Goal: Find specific page/section: Find specific page/section

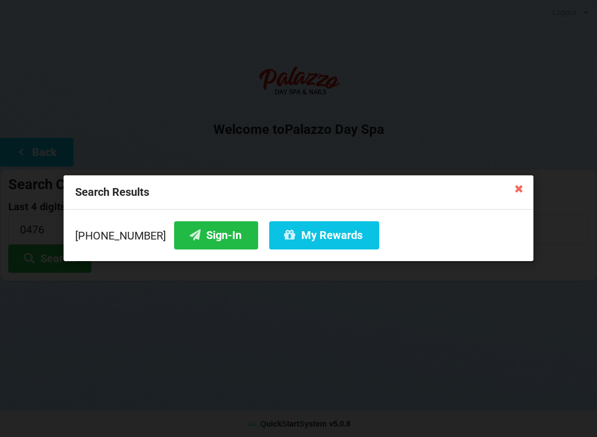
click at [518, 204] on div "Search Results" at bounding box center [299, 192] width 470 height 34
click at [518, 196] on icon at bounding box center [519, 188] width 18 height 18
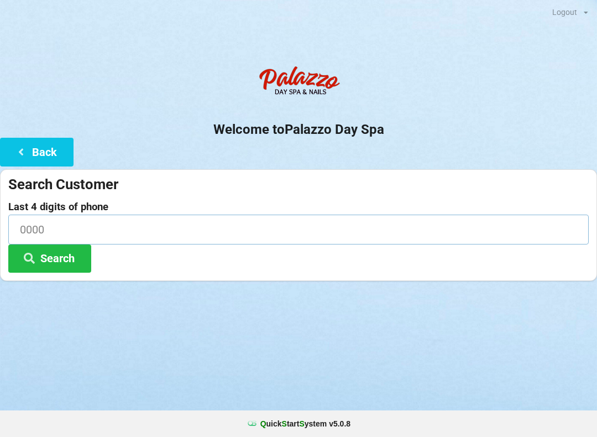
click at [133, 234] on input at bounding box center [298, 229] width 581 height 29
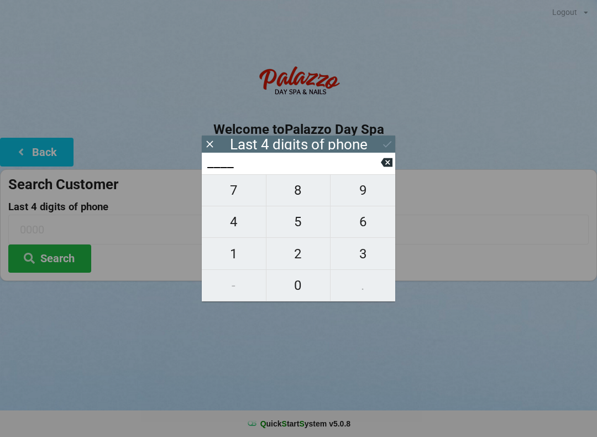
click at [231, 227] on span "4" at bounding box center [234, 221] width 64 height 23
type input "4___"
click at [297, 299] on button "0" at bounding box center [299, 286] width 65 height 32
type input "40__"
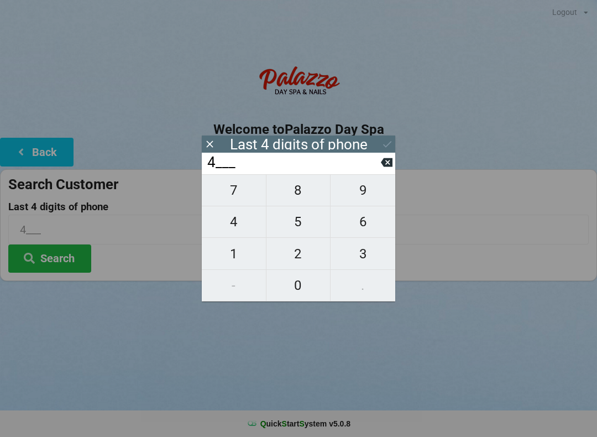
type input "40__"
click at [299, 197] on span "8" at bounding box center [299, 190] width 64 height 23
type input "408_"
click at [301, 198] on span "8" at bounding box center [299, 190] width 64 height 23
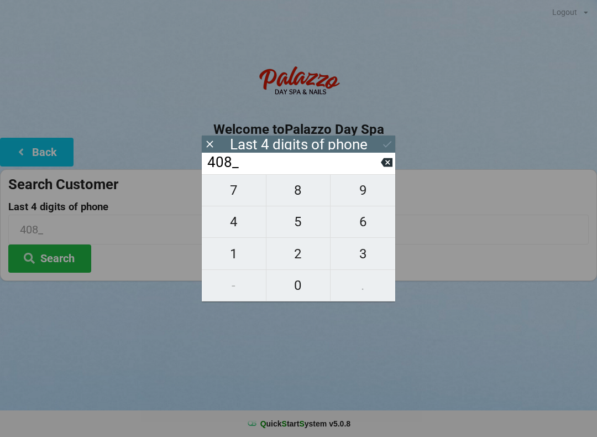
type input "4088"
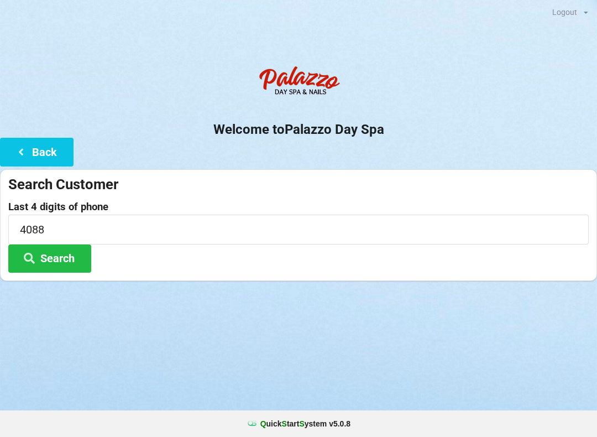
click at [56, 257] on button "Search" at bounding box center [49, 258] width 83 height 28
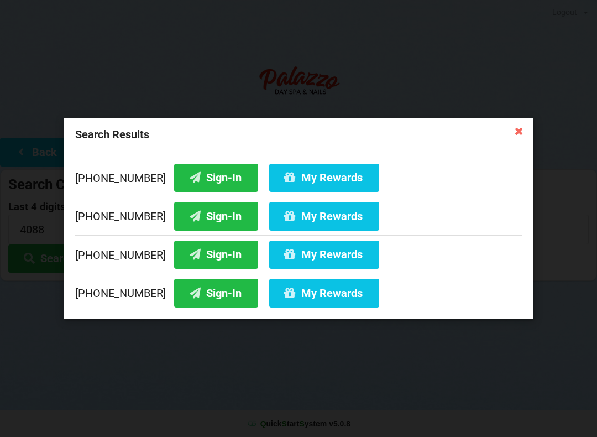
click at [301, 173] on button "My Rewards" at bounding box center [324, 178] width 110 height 28
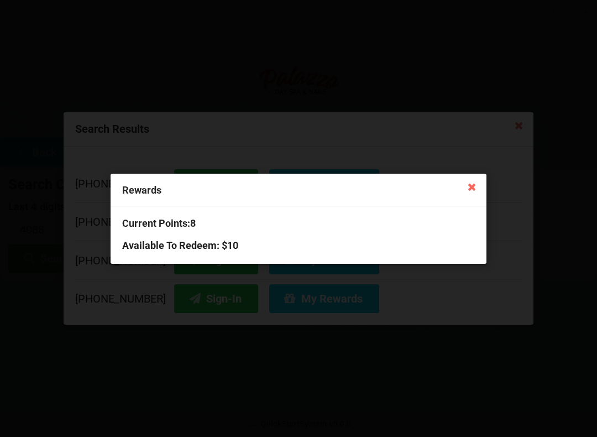
click at [467, 186] on icon at bounding box center [472, 187] width 18 height 18
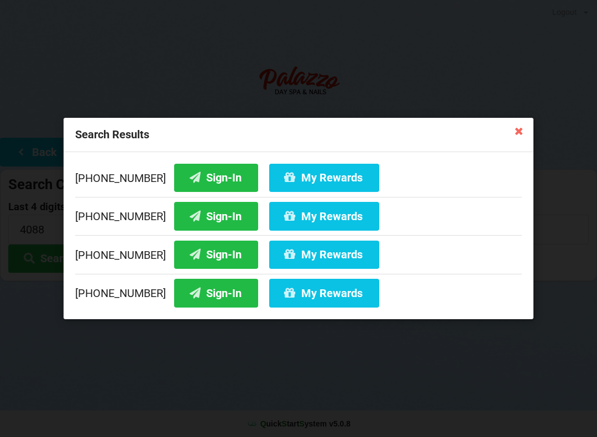
click at [518, 130] on icon at bounding box center [519, 131] width 18 height 18
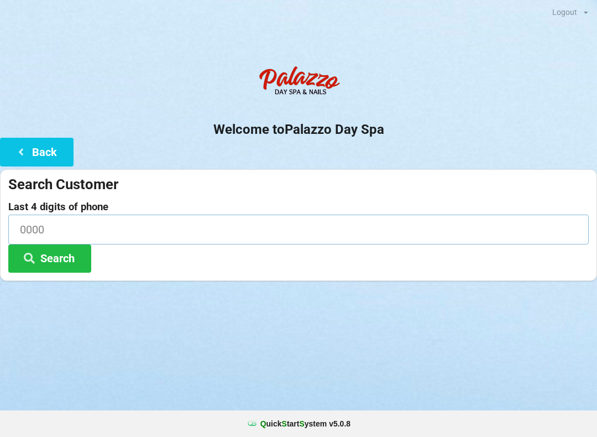
click at [54, 228] on input at bounding box center [298, 229] width 581 height 29
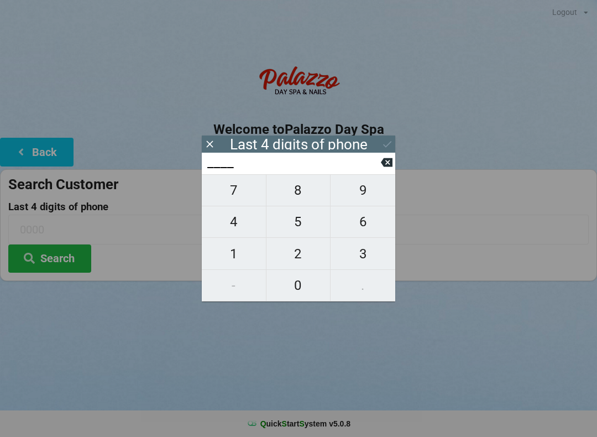
click at [228, 257] on span "1" at bounding box center [234, 253] width 64 height 23
type input "1___"
click at [284, 252] on span "2" at bounding box center [299, 253] width 64 height 23
type input "12__"
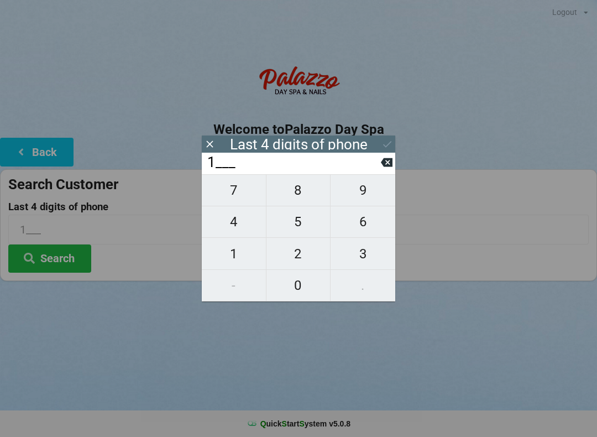
type input "12__"
click at [364, 185] on span "9" at bounding box center [363, 190] width 65 height 23
type input "129_"
click at [231, 257] on span "1" at bounding box center [234, 253] width 64 height 23
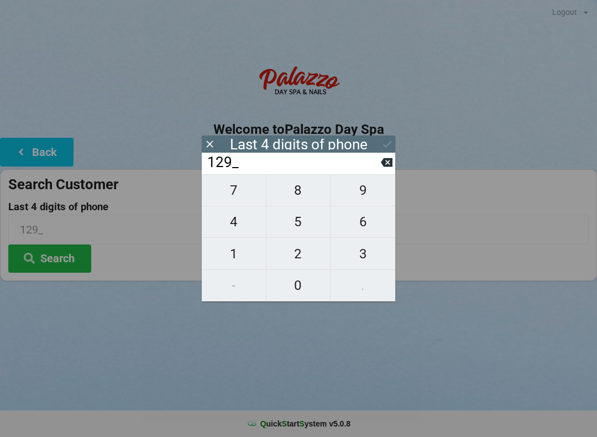
type input "1291"
click at [66, 254] on button "Search" at bounding box center [49, 258] width 83 height 28
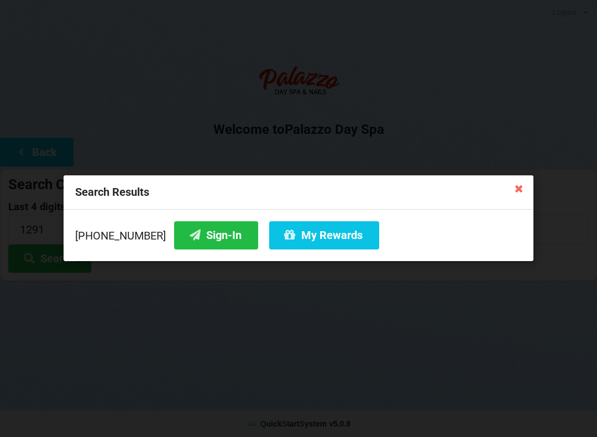
click at [190, 243] on button "Sign-In" at bounding box center [216, 235] width 84 height 28
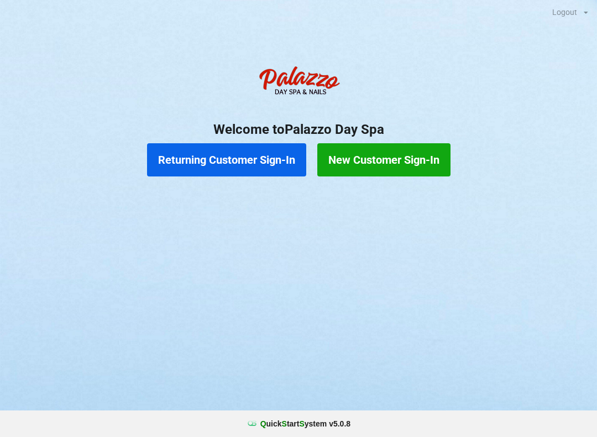
click at [218, 161] on button "Returning Customer Sign-In" at bounding box center [226, 159] width 159 height 33
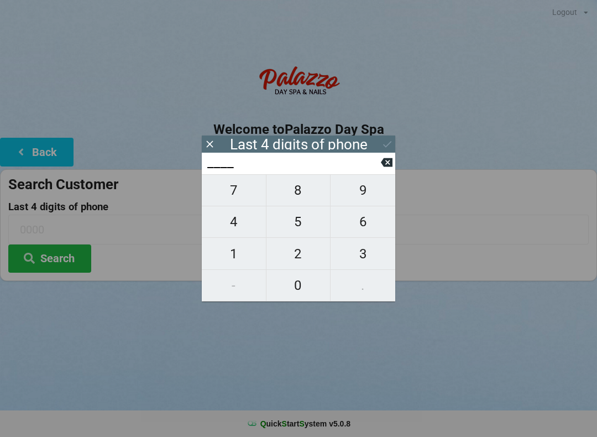
click at [296, 261] on span "2" at bounding box center [299, 253] width 64 height 23
type input "2___"
click at [230, 199] on span "7" at bounding box center [234, 190] width 64 height 23
type input "27__"
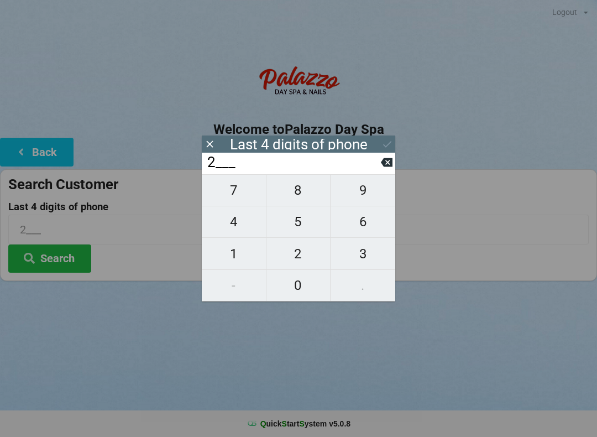
type input "27__"
click at [300, 230] on span "5" at bounding box center [299, 221] width 64 height 23
type input "275_"
click at [358, 200] on span "9" at bounding box center [363, 190] width 65 height 23
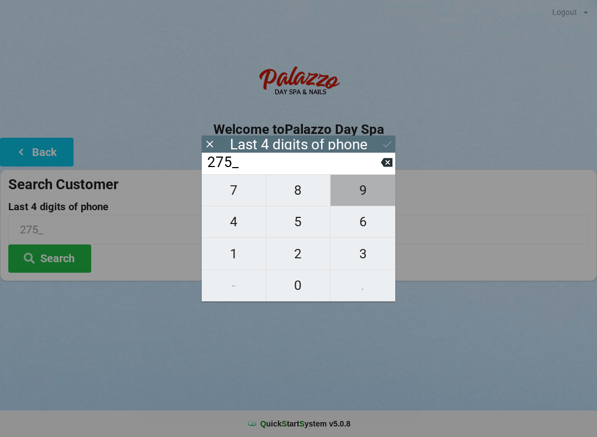
type input "2759"
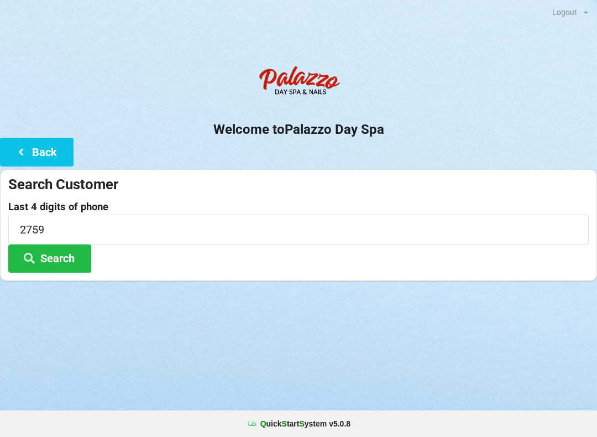
click at [56, 283] on div at bounding box center [298, 295] width 597 height 28
click at [49, 270] on button "Search" at bounding box center [49, 258] width 83 height 28
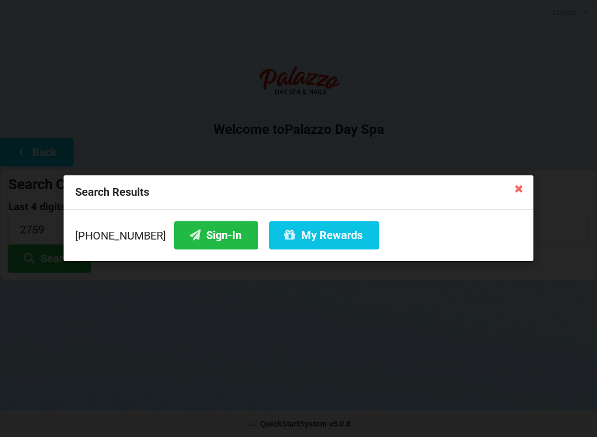
click at [188, 238] on button "Sign-In" at bounding box center [216, 235] width 84 height 28
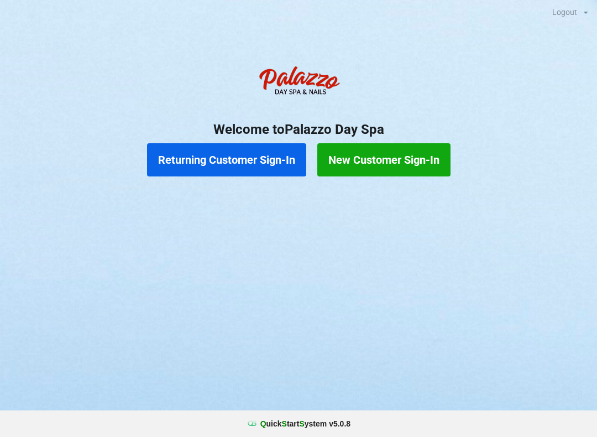
click at [222, 154] on button "Returning Customer Sign-In" at bounding box center [226, 159] width 159 height 33
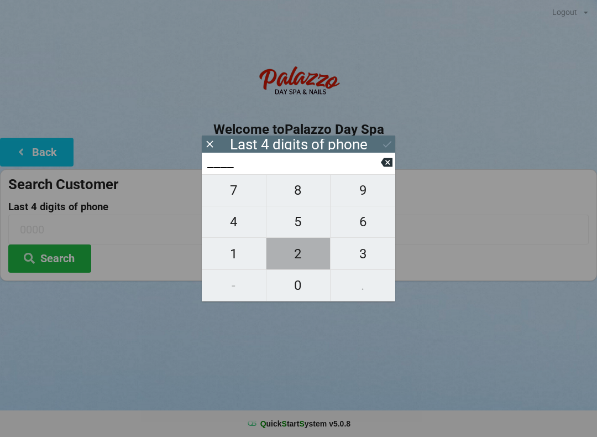
click at [293, 256] on span "2" at bounding box center [299, 253] width 64 height 23
type input "2___"
click at [229, 196] on span "7" at bounding box center [234, 190] width 64 height 23
type input "27__"
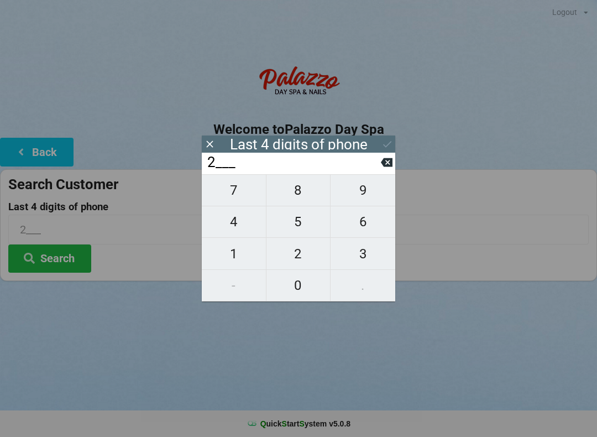
type input "27__"
click at [298, 226] on span "5" at bounding box center [299, 221] width 64 height 23
type input "275_"
click at [362, 197] on span "9" at bounding box center [363, 190] width 65 height 23
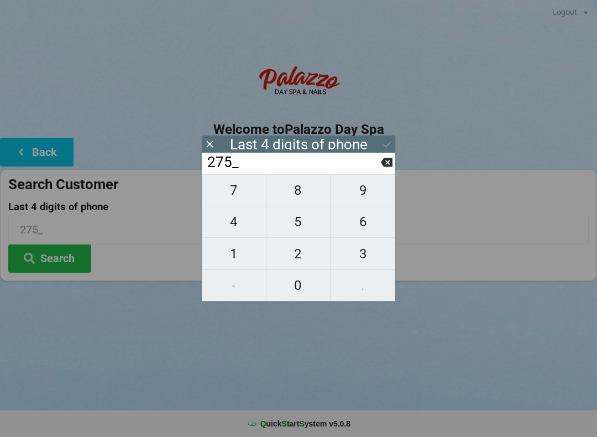
type input "2759"
click at [55, 256] on button "Search" at bounding box center [49, 258] width 83 height 28
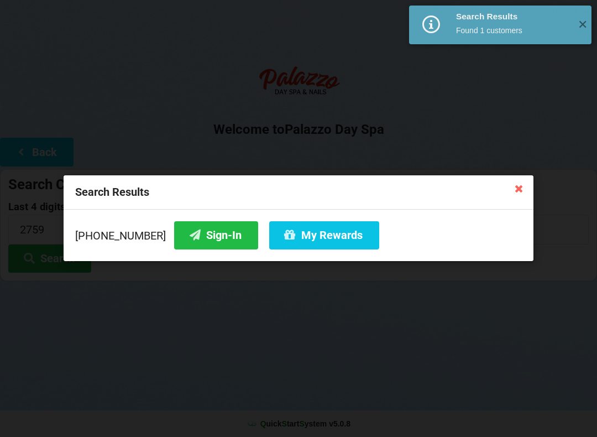
click at [301, 237] on button "My Rewards" at bounding box center [324, 235] width 110 height 28
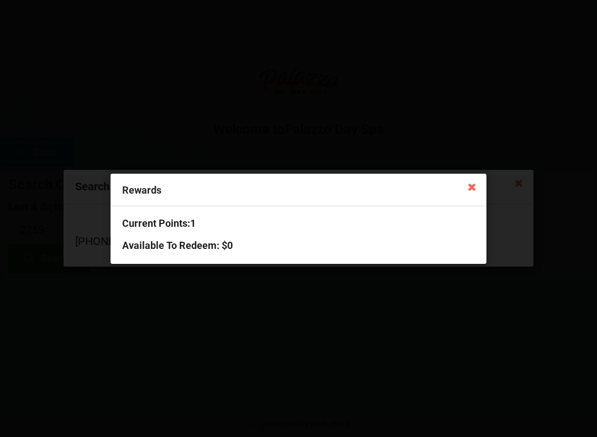
click at [474, 184] on icon at bounding box center [472, 187] width 18 height 18
